Goal: Task Accomplishment & Management: Manage account settings

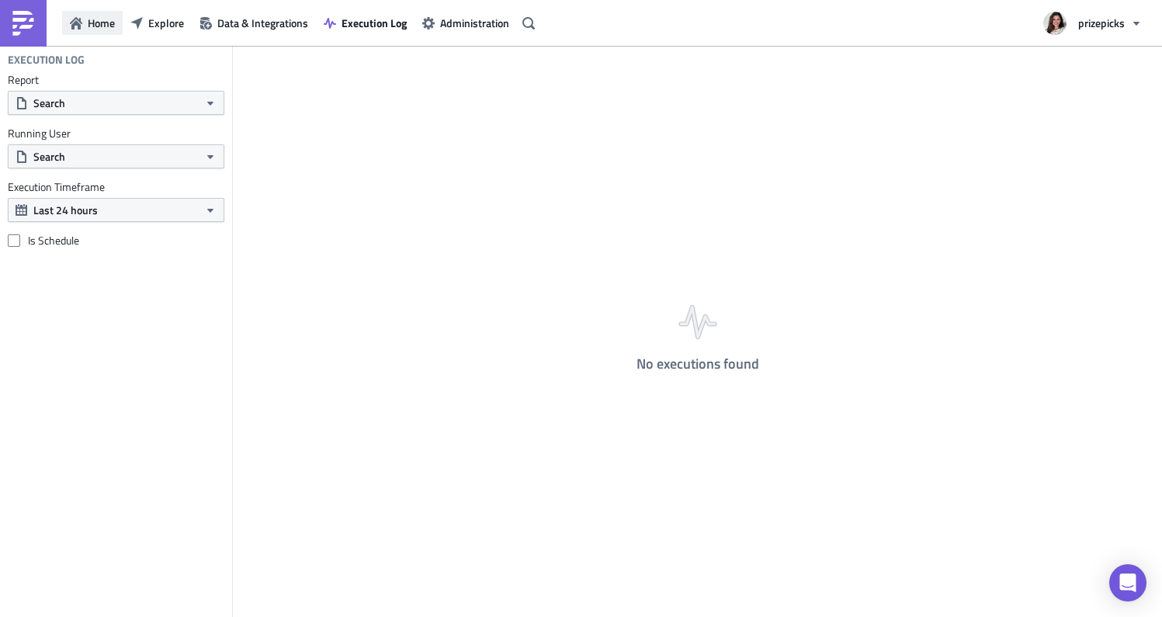
click at [99, 29] on span "Home" at bounding box center [101, 23] width 27 height 16
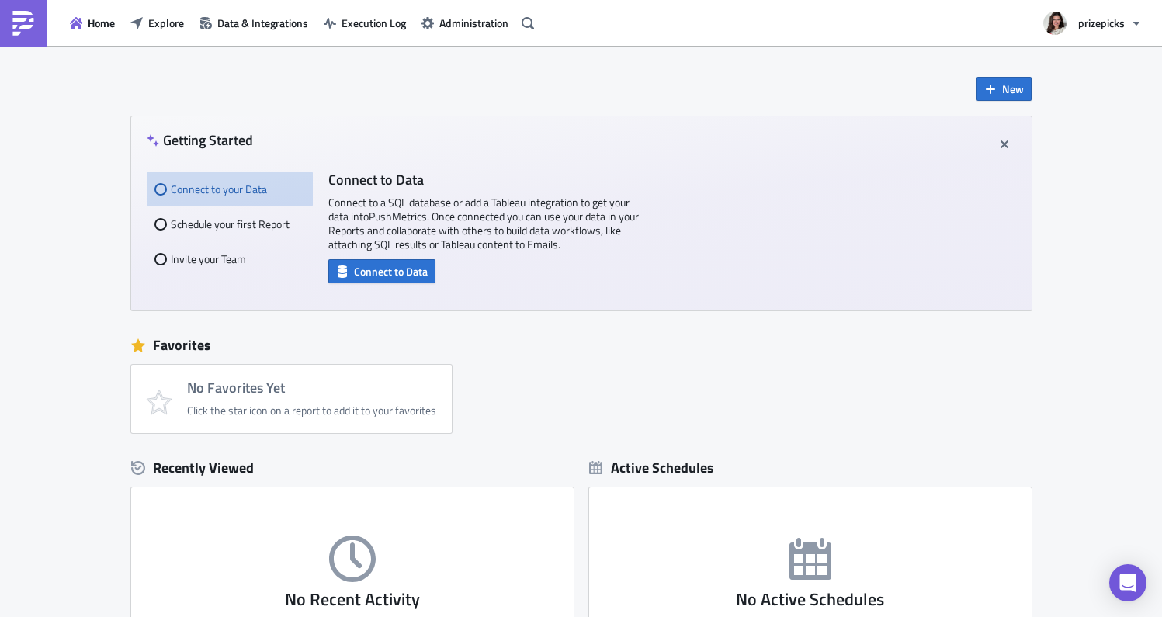
click at [377, 36] on div "Home Explore Data & Integrations Execution Log Administration" at bounding box center [269, 23] width 539 height 46
click at [366, 26] on span "Execution Log" at bounding box center [373, 23] width 64 height 16
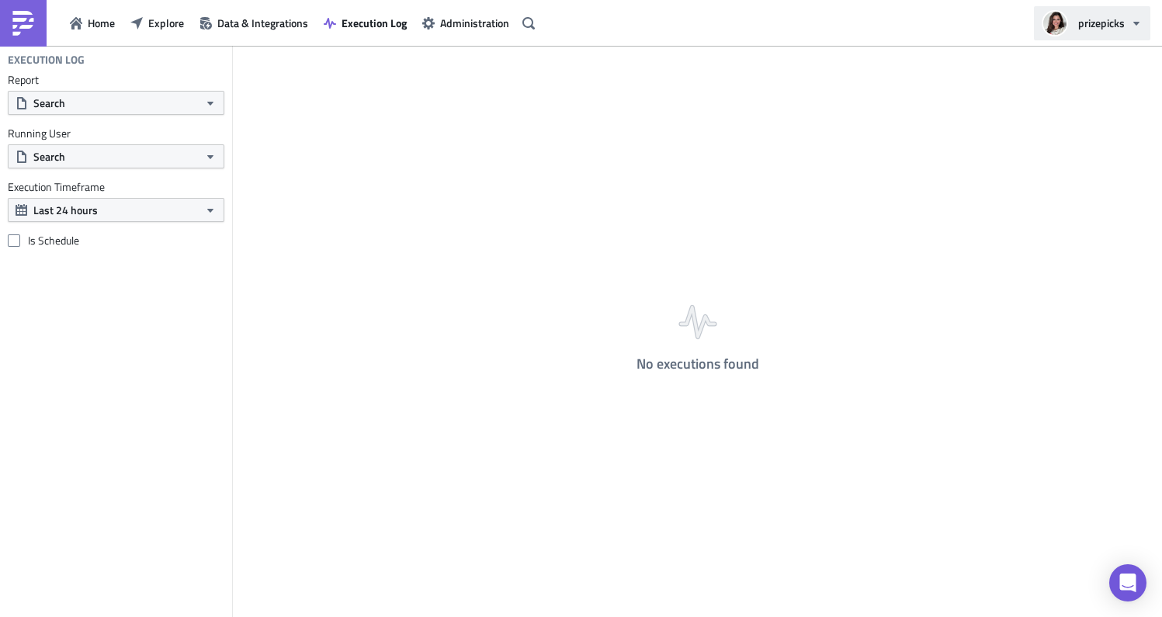
click at [1128, 21] on button "prizepicks" at bounding box center [1092, 23] width 116 height 34
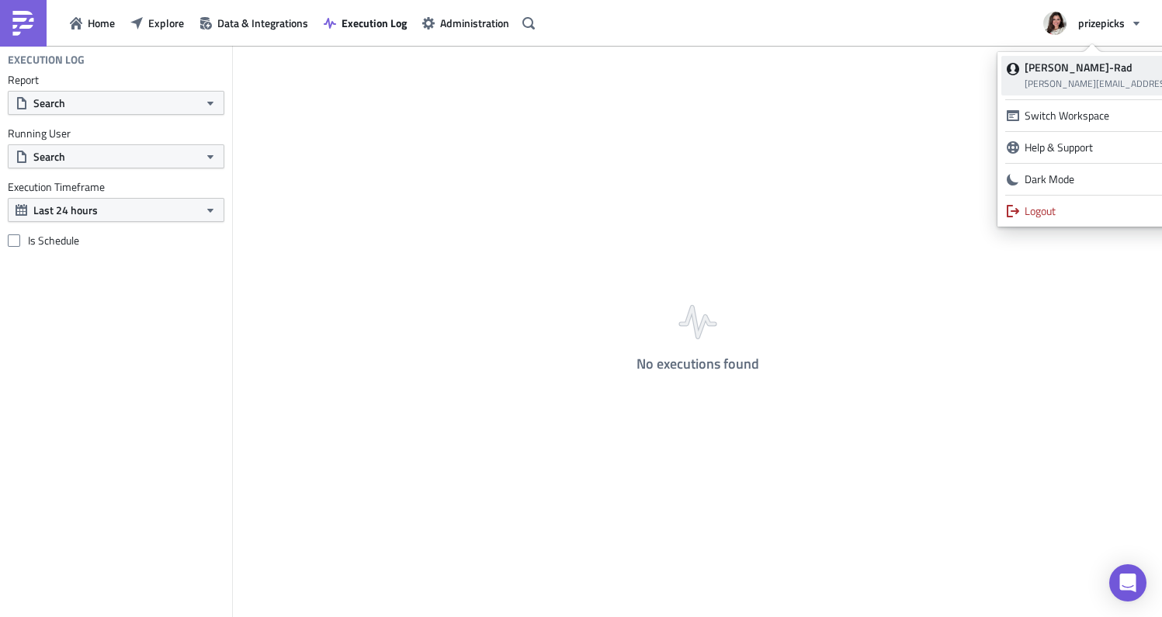
click at [1106, 87] on span "[PERSON_NAME][EMAIL_ADDRESS][PERSON_NAME][DOMAIN_NAME]" at bounding box center [1170, 83] width 292 height 15
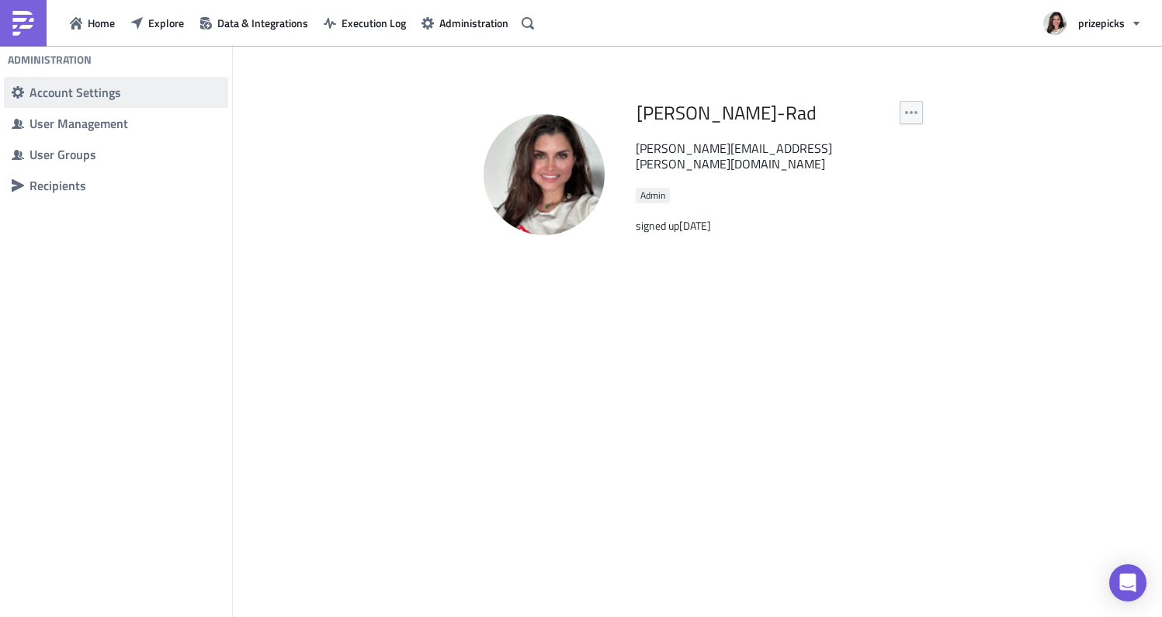
click at [97, 92] on div "Account Settings" at bounding box center [124, 93] width 191 height 16
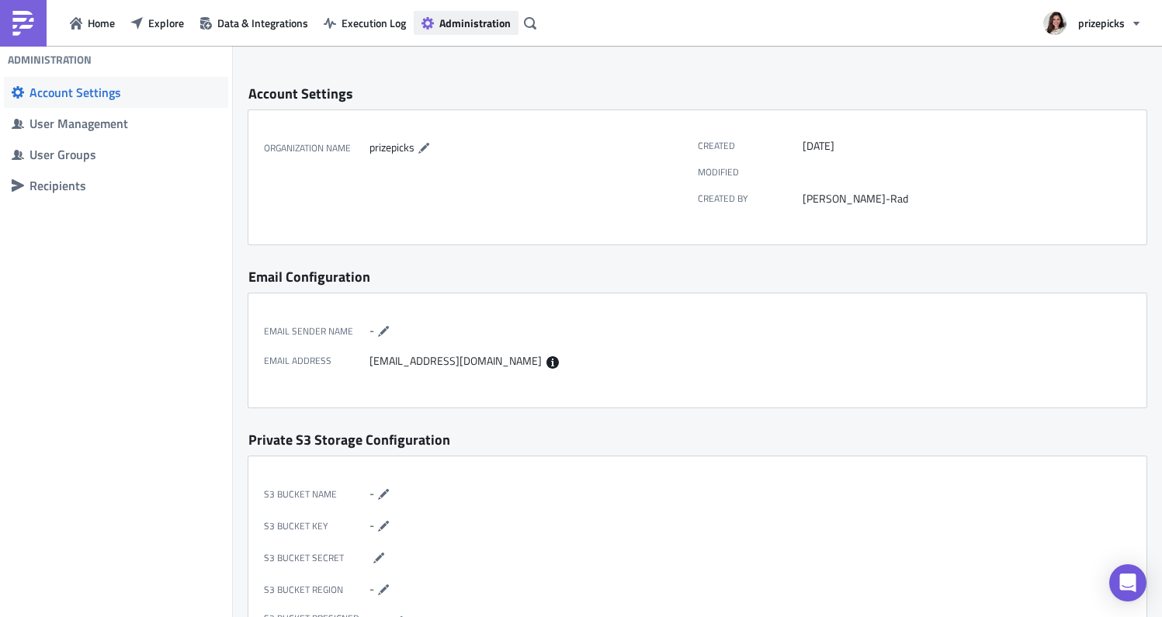
click at [486, 27] on span "Administration" at bounding box center [474, 23] width 71 height 16
click at [478, 19] on span "Administration" at bounding box center [474, 23] width 71 height 16
